Goal: Find specific page/section: Find specific page/section

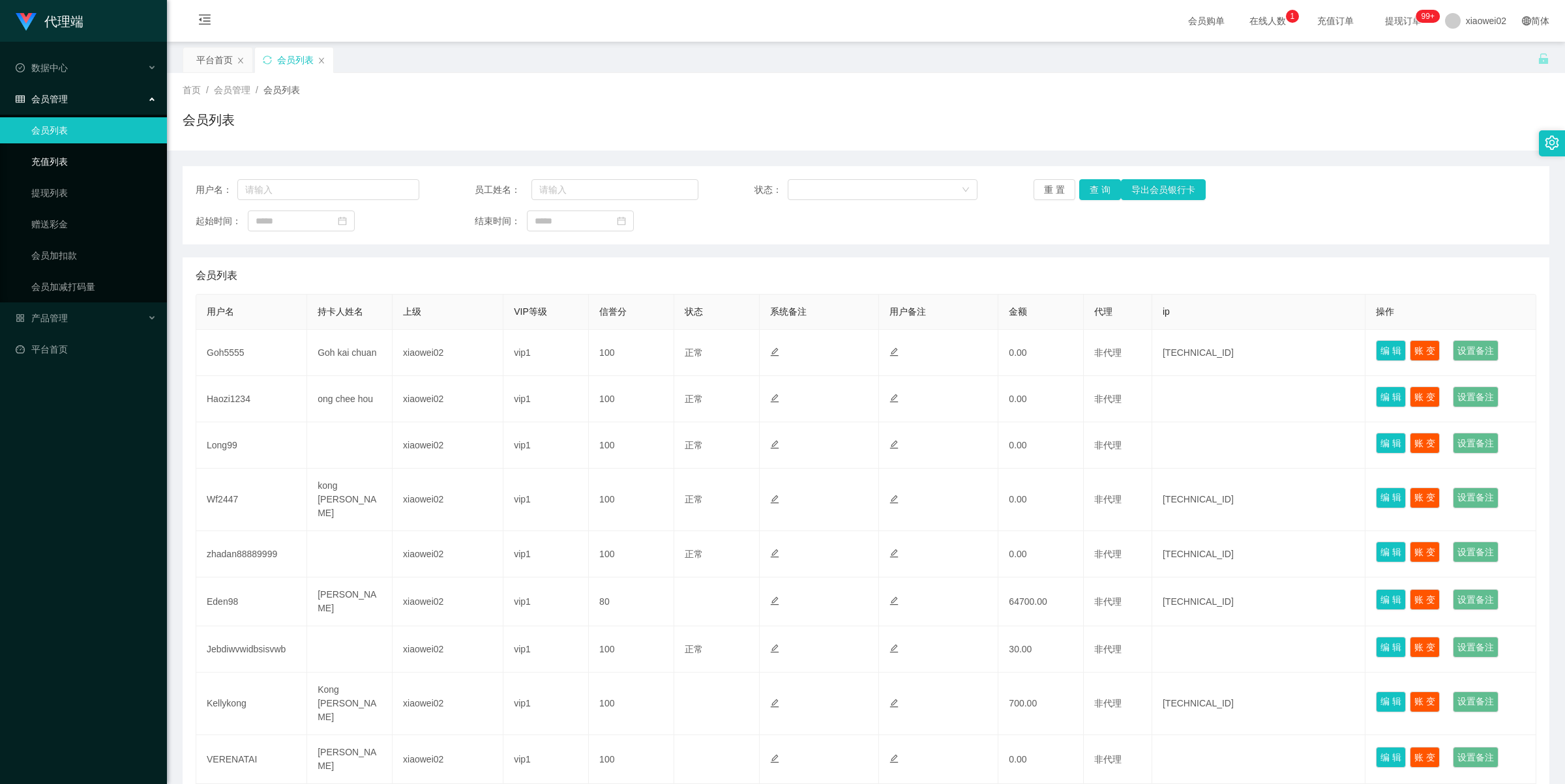
click at [68, 162] on link "充值列表" at bounding box center [93, 161] width 125 height 26
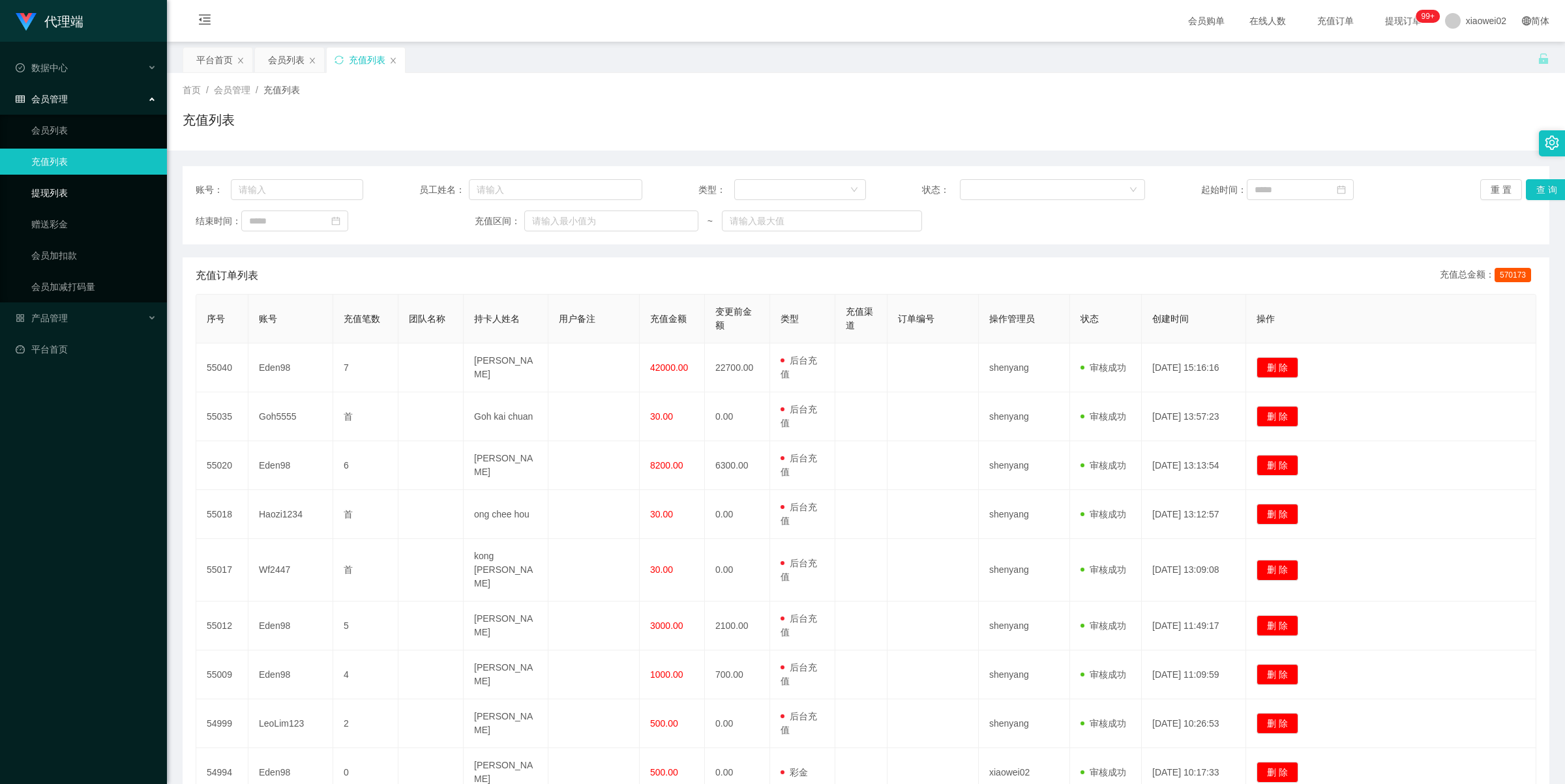
click at [56, 195] on link "提现列表" at bounding box center [93, 192] width 125 height 26
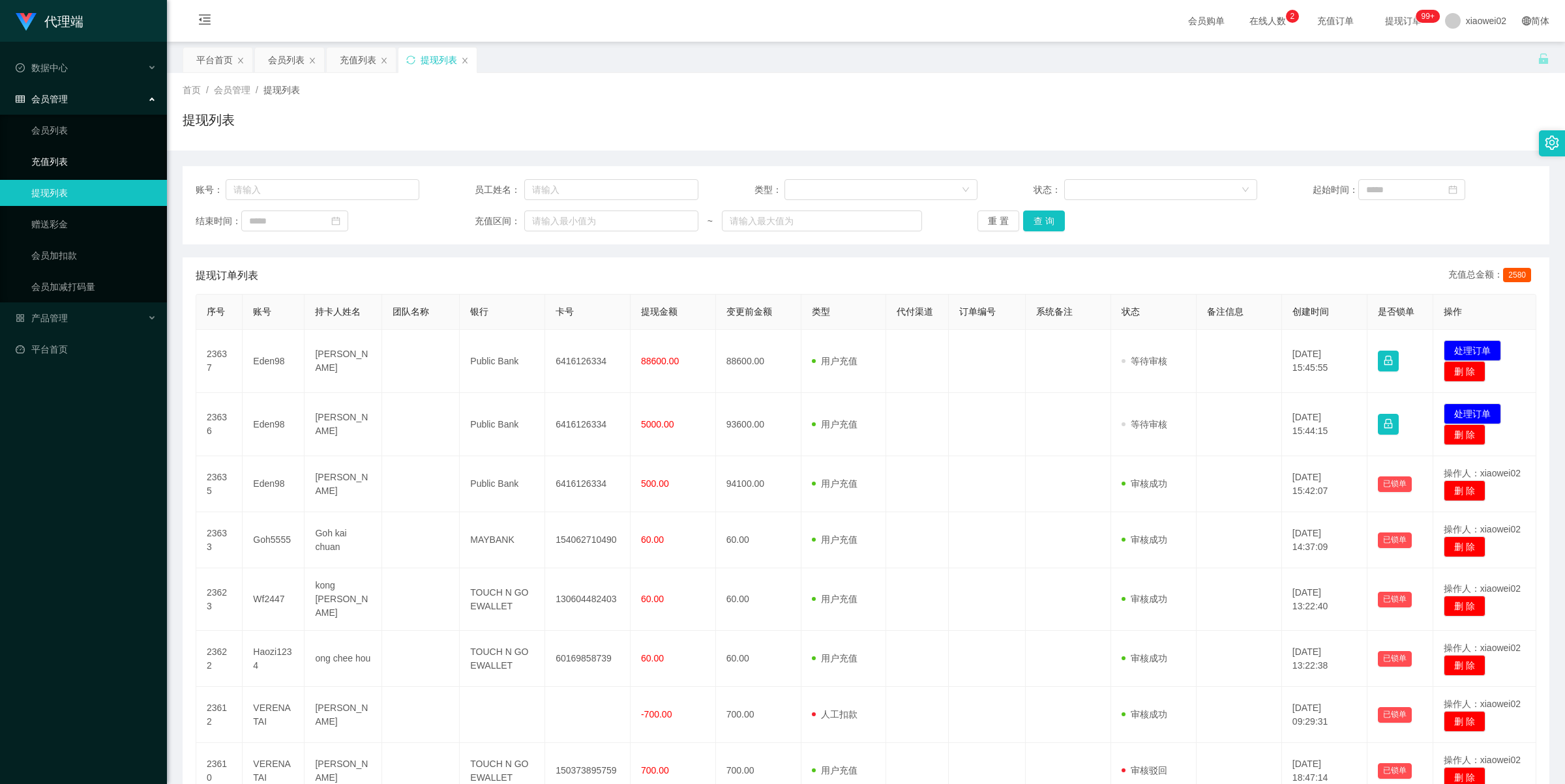
click at [83, 161] on link "充值列表" at bounding box center [93, 161] width 125 height 26
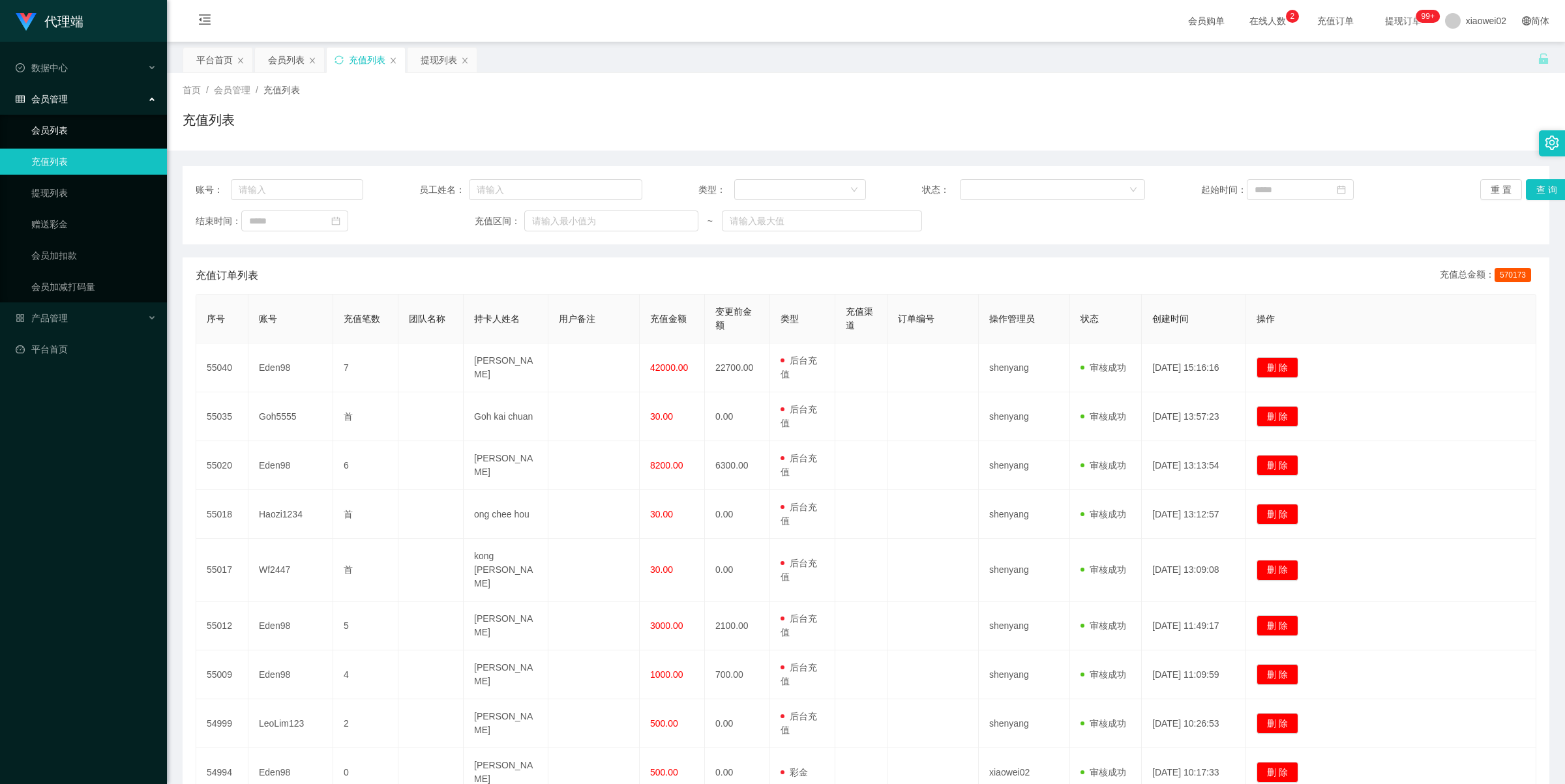
click at [67, 125] on link "会员列表" at bounding box center [93, 130] width 125 height 26
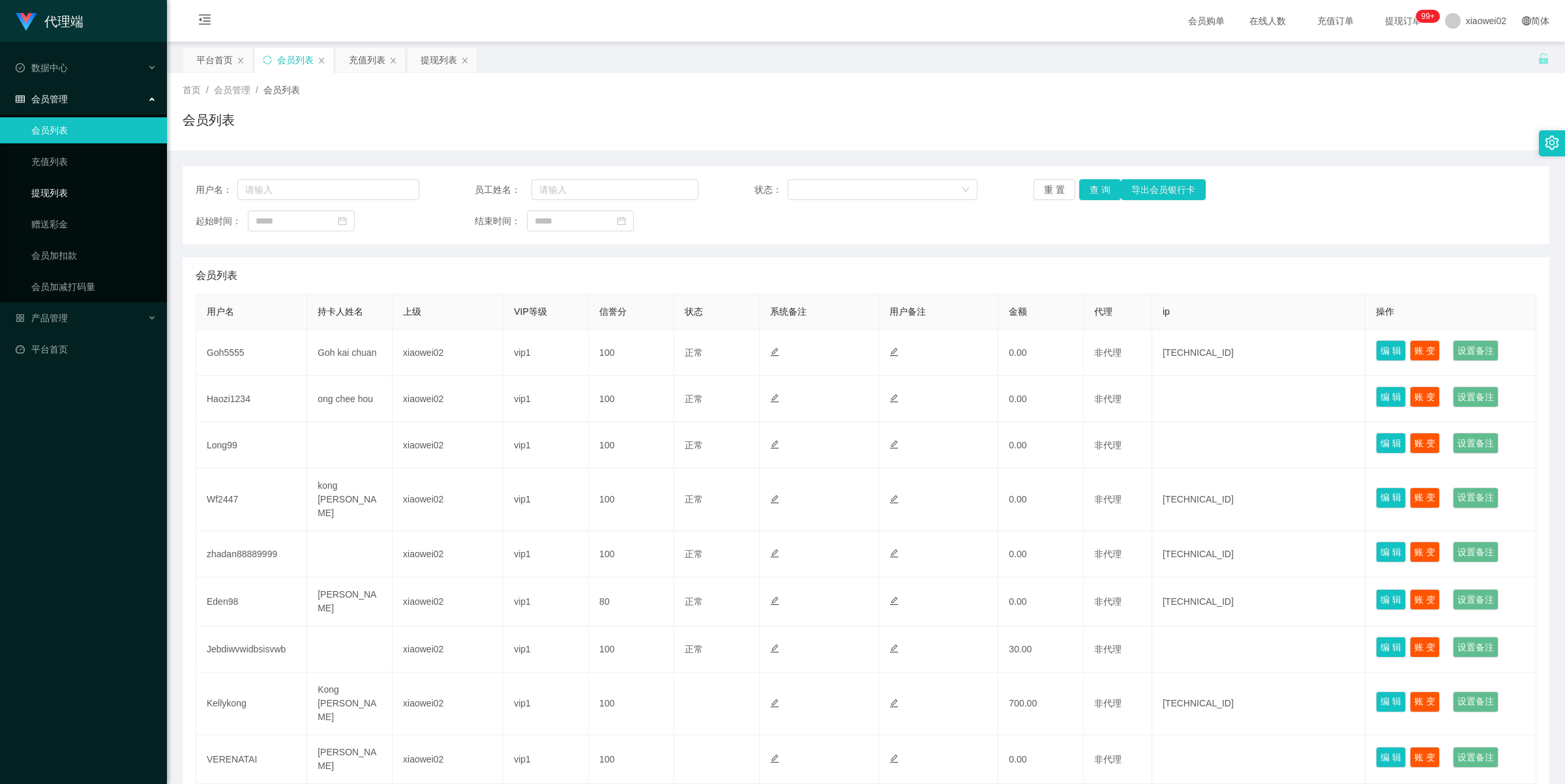
click at [54, 188] on link "提现列表" at bounding box center [93, 192] width 125 height 26
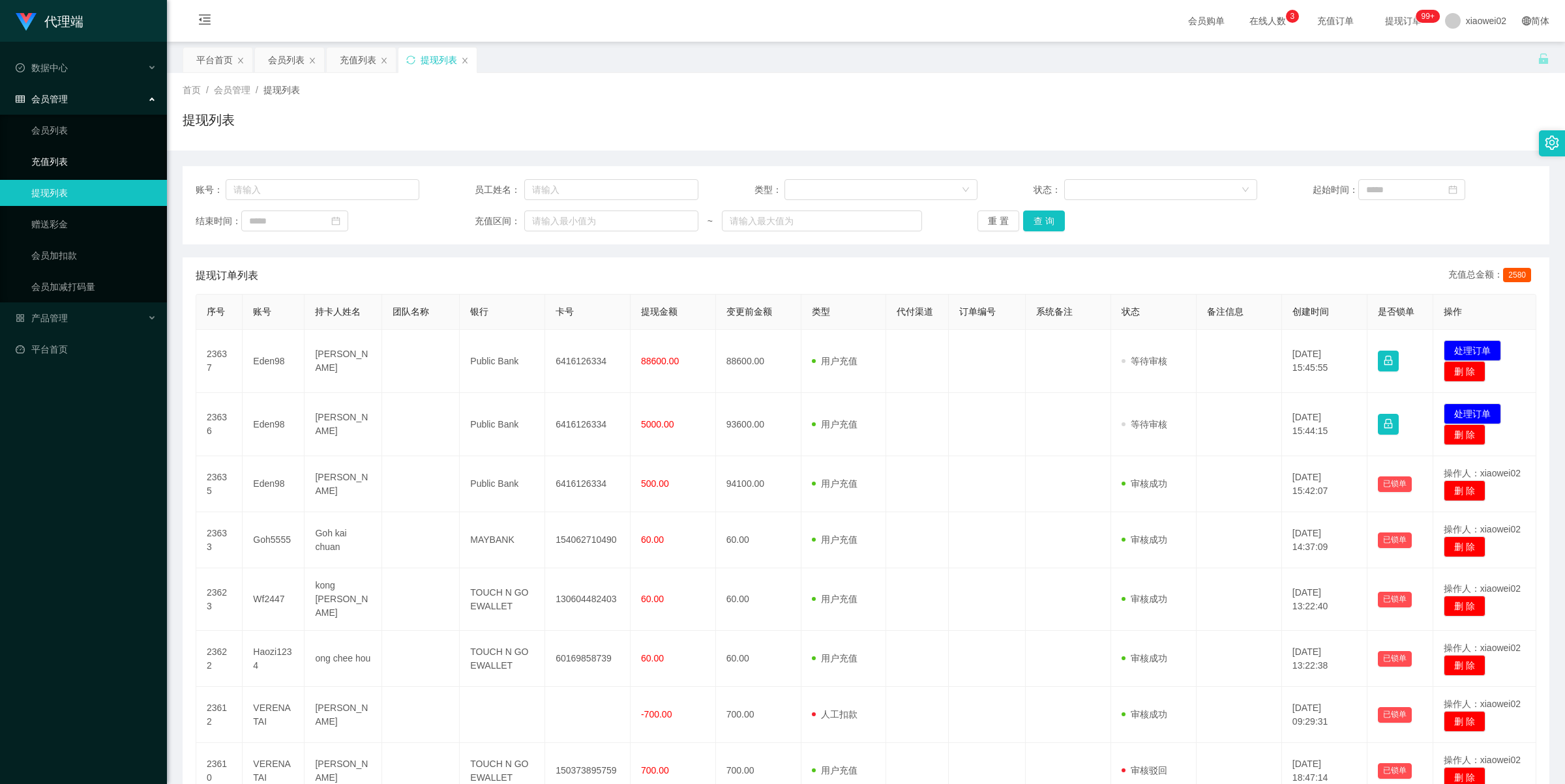
click at [75, 159] on link "充值列表" at bounding box center [93, 161] width 125 height 26
